Goal: Information Seeking & Learning: Check status

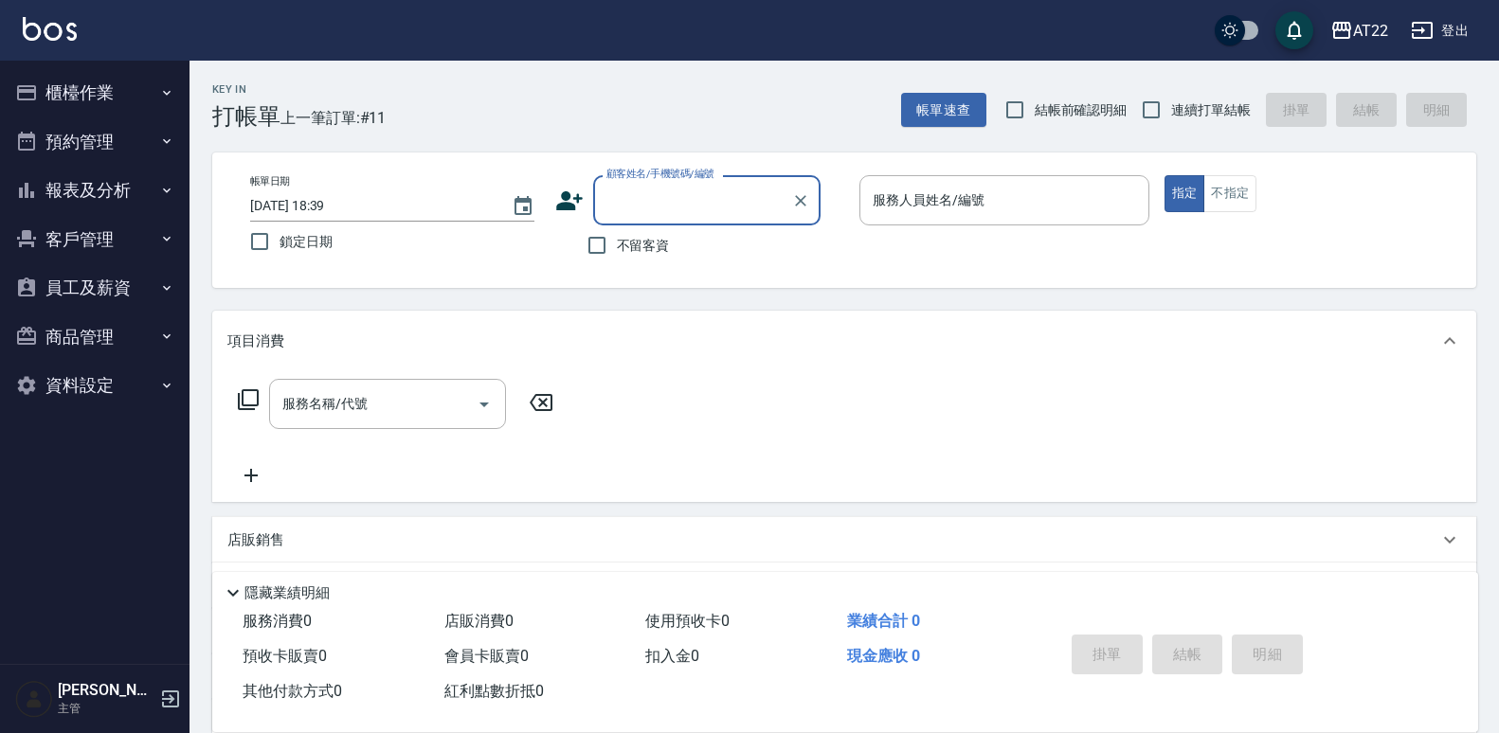
click at [144, 179] on button "報表及分析" at bounding box center [95, 190] width 174 height 49
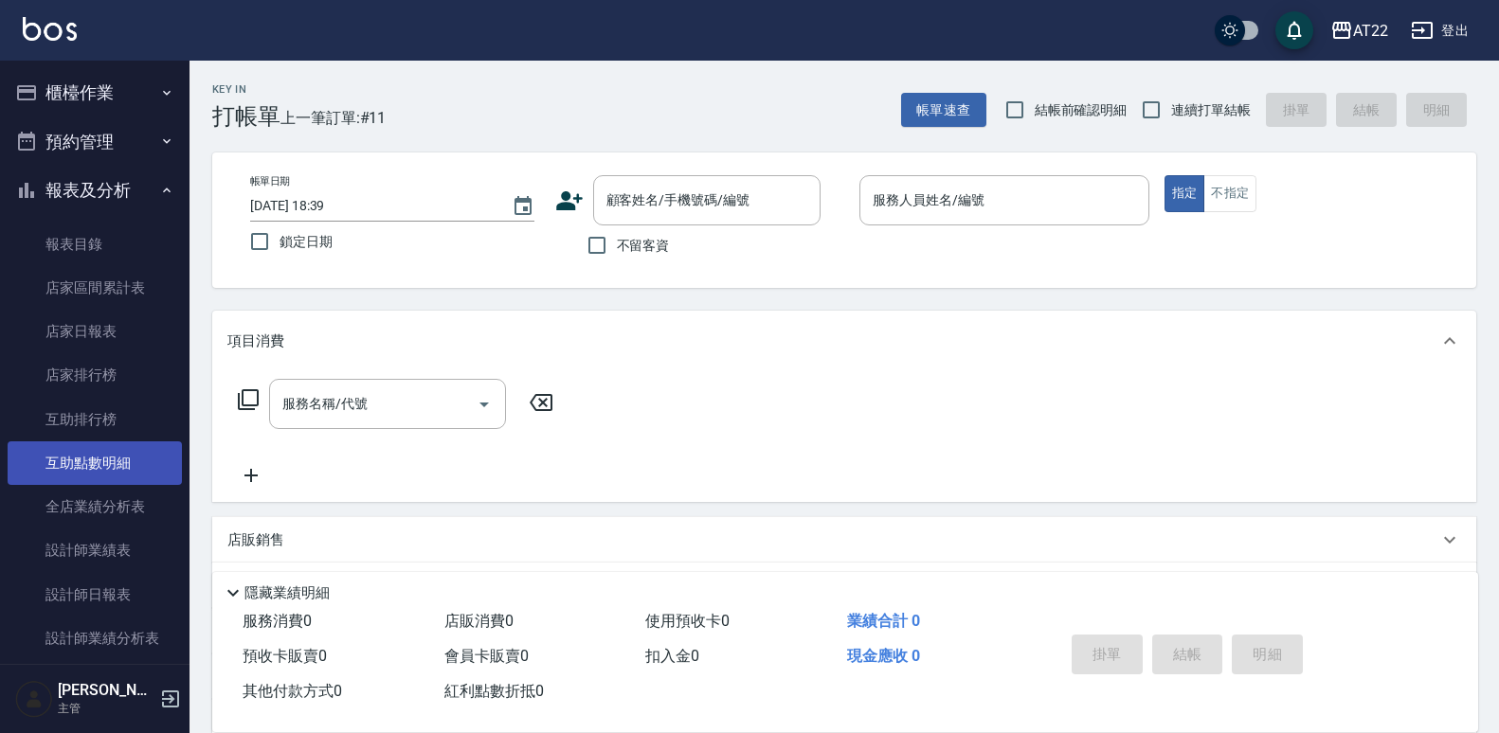
click at [77, 449] on link "互助點數明細" at bounding box center [95, 463] width 174 height 44
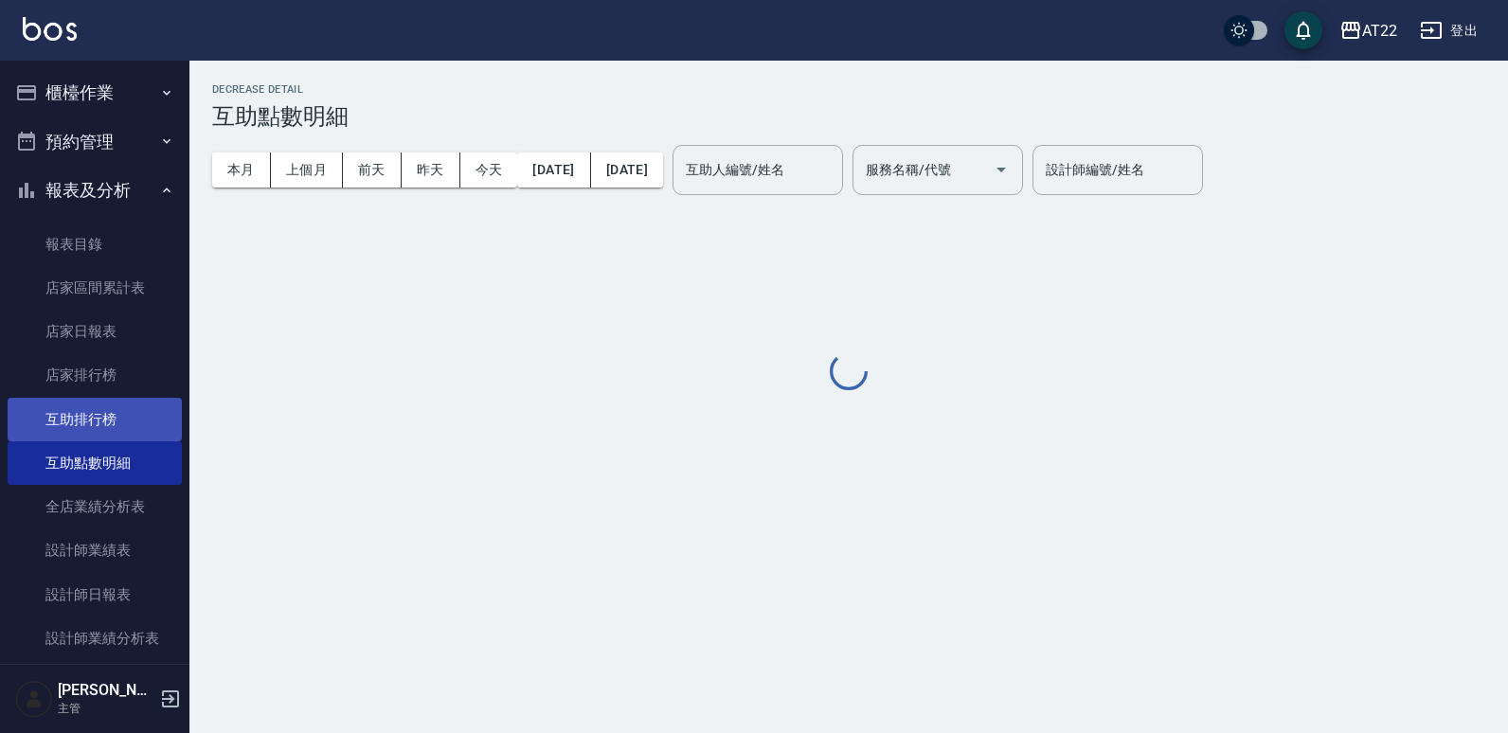
click at [124, 412] on link "互助排行榜" at bounding box center [95, 420] width 174 height 44
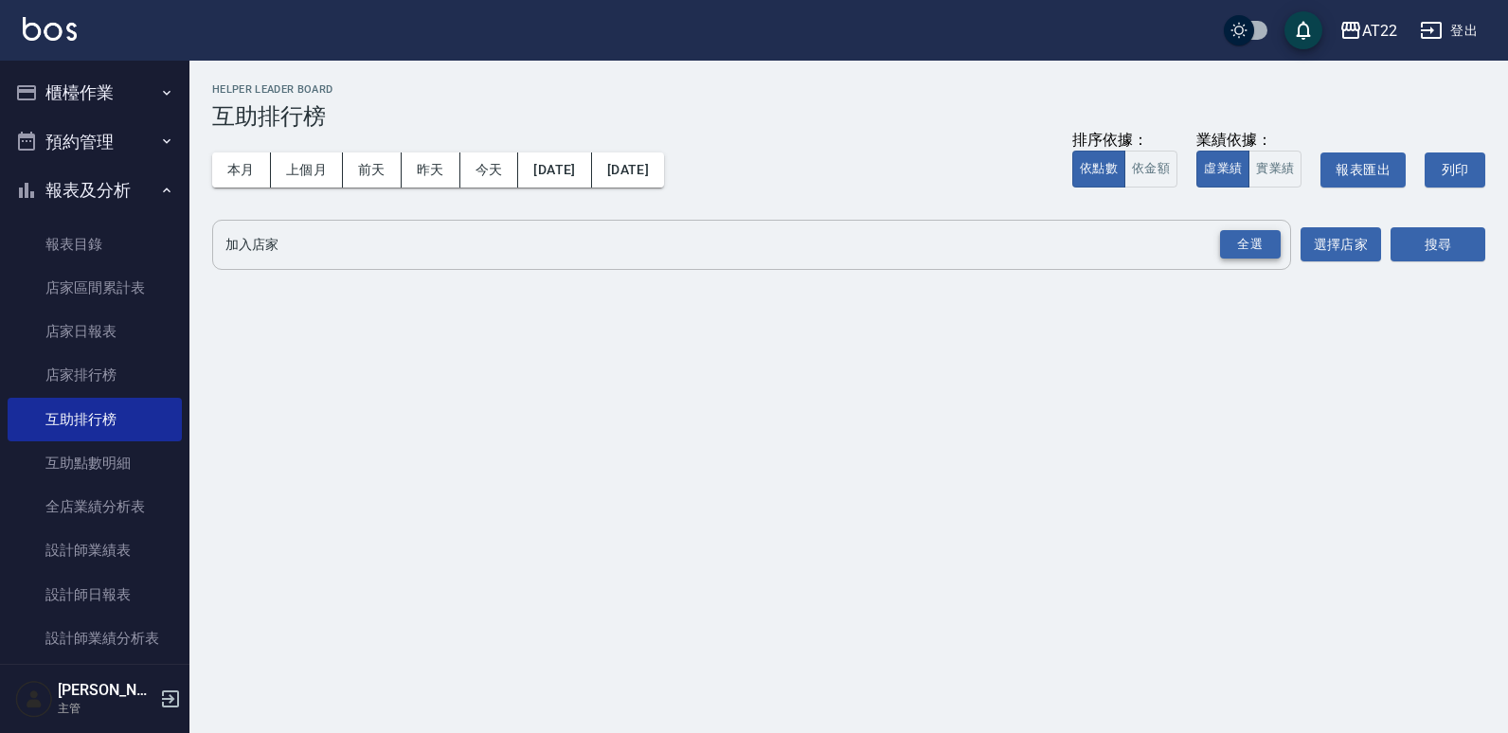
click at [1266, 235] on div "全選" at bounding box center [1250, 244] width 61 height 29
click at [1462, 242] on button "搜尋" at bounding box center [1438, 245] width 95 height 35
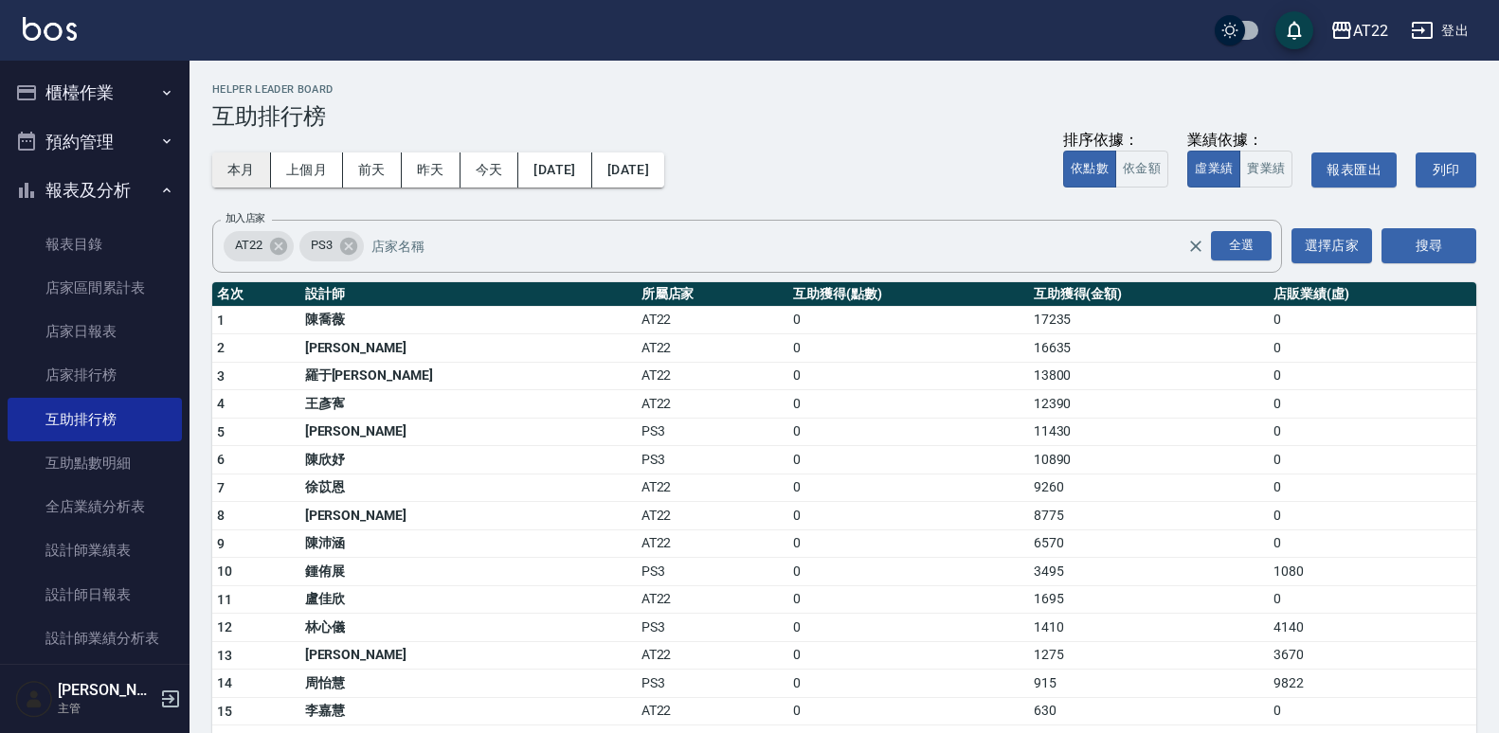
click at [246, 155] on button "本月" at bounding box center [241, 170] width 59 height 35
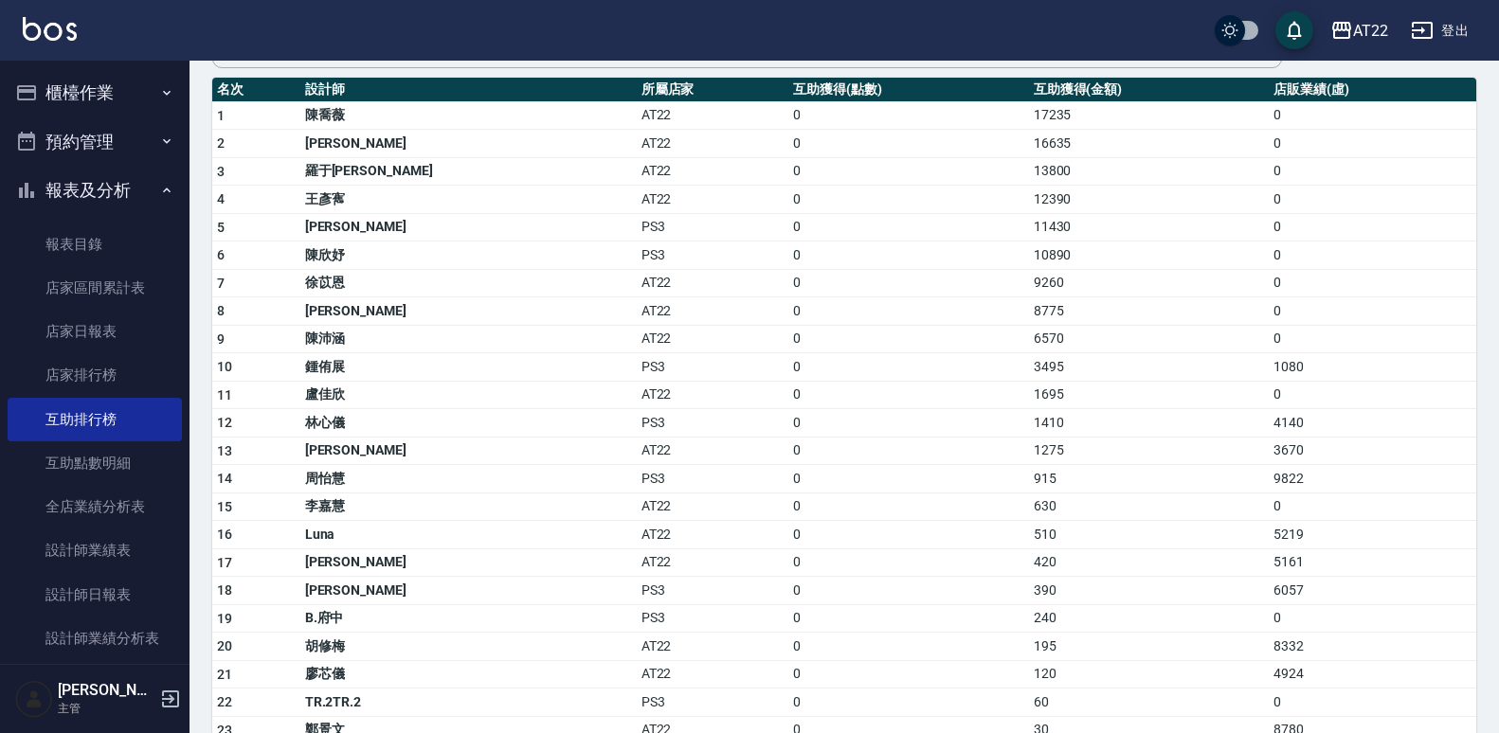
scroll to position [207, 0]
